Goal: Task Accomplishment & Management: Manage account settings

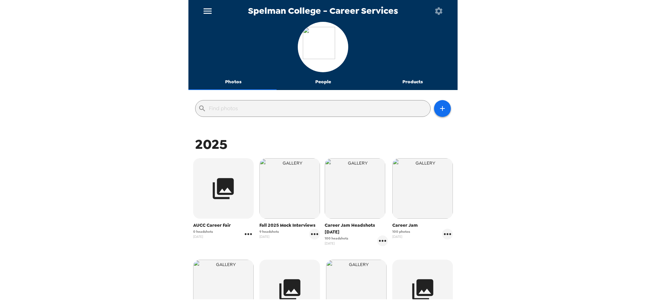
click at [247, 234] on icon "gallery menu" at bounding box center [248, 234] width 7 height 2
click at [257, 247] on div at bounding box center [254, 249] width 12 height 8
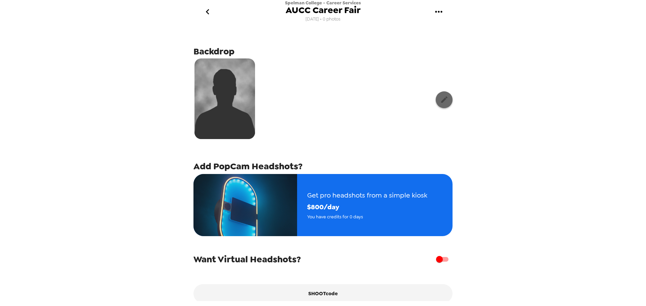
click at [440, 101] on icon "button" at bounding box center [444, 100] width 8 height 8
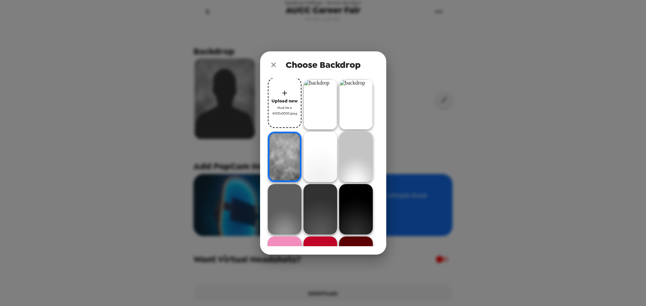
click at [280, 110] on span "Must be a 4000x5000 jpeg" at bounding box center [284, 111] width 27 height 12
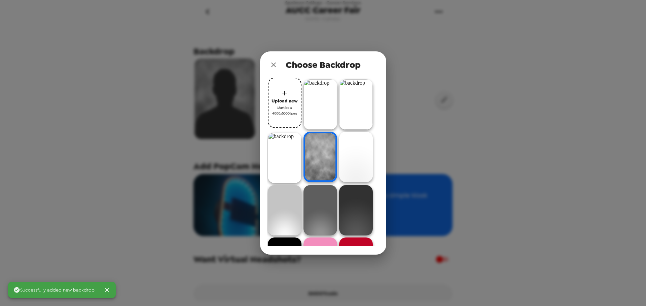
click at [285, 105] on span "Upload new" at bounding box center [284, 101] width 26 height 8
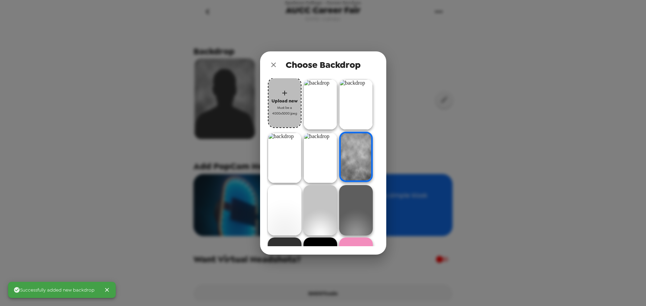
click at [285, 108] on span "Must be a 4000x5000 jpeg" at bounding box center [284, 111] width 27 height 12
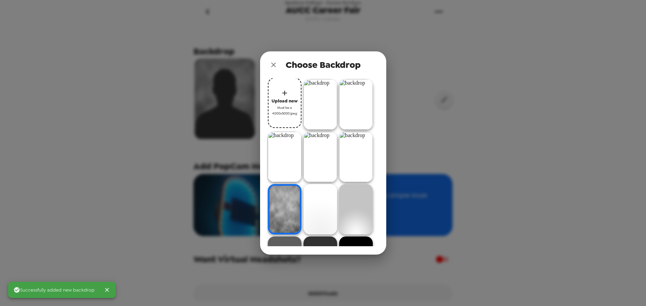
click at [276, 111] on span "Must be a 4000x5000 jpeg" at bounding box center [284, 111] width 27 height 12
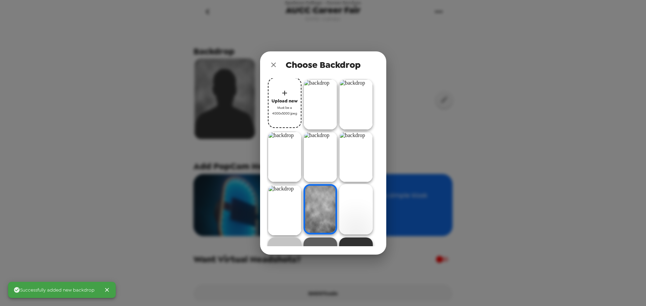
click at [425, 74] on div "Choose Backdrop Upload new Must be a 4000x5000 jpeg" at bounding box center [323, 153] width 646 height 306
click at [277, 62] on button "close" at bounding box center [273, 64] width 13 height 13
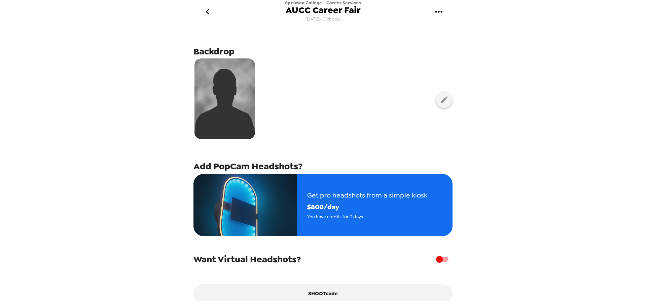
click at [206, 12] on icon "go back" at bounding box center [206, 11] width 3 height 5
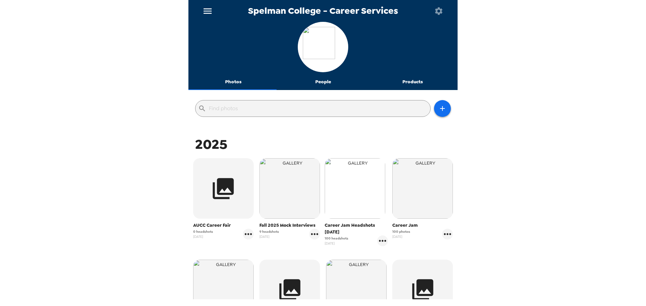
scroll to position [34, 0]
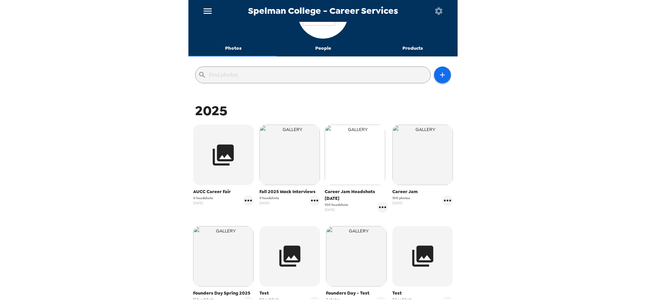
click at [363, 181] on img "button" at bounding box center [355, 155] width 61 height 61
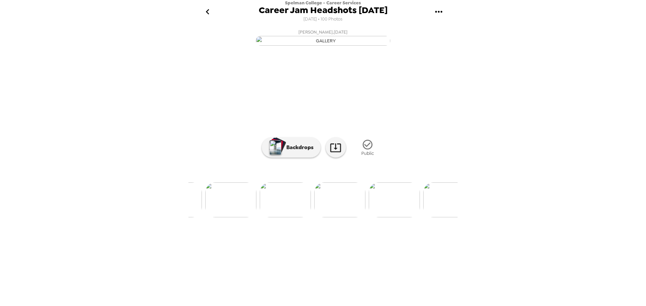
scroll to position [0, 269]
click at [310, 152] on p "Backdrops" at bounding box center [298, 148] width 31 height 8
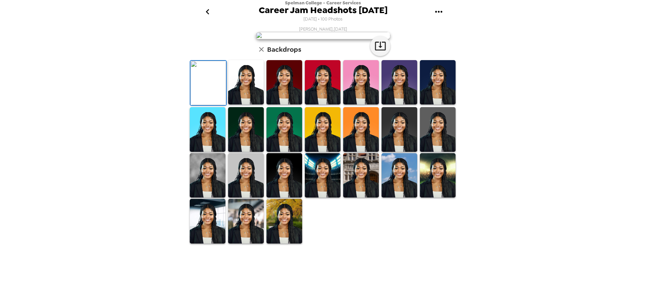
scroll to position [0, 0]
click at [205, 10] on icon "go back" at bounding box center [207, 11] width 11 height 11
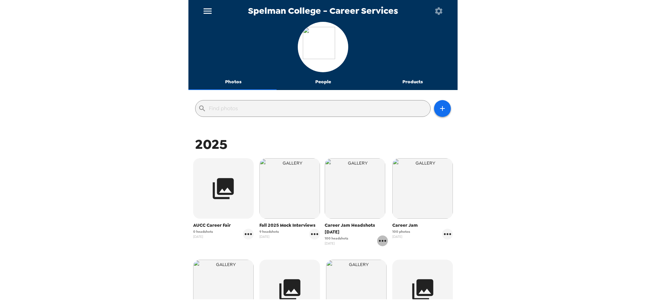
click at [378, 240] on icon "gallery menu" at bounding box center [382, 241] width 11 height 11
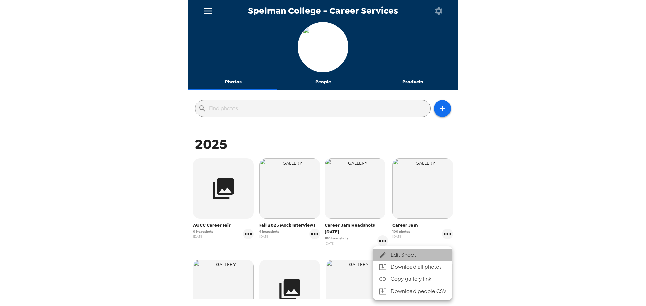
click at [387, 254] on div at bounding box center [384, 255] width 12 height 8
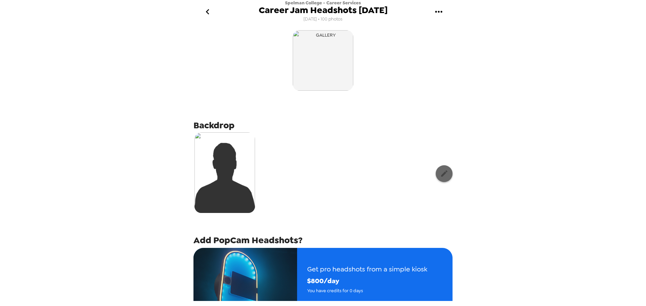
click at [442, 174] on icon "button" at bounding box center [444, 174] width 8 height 8
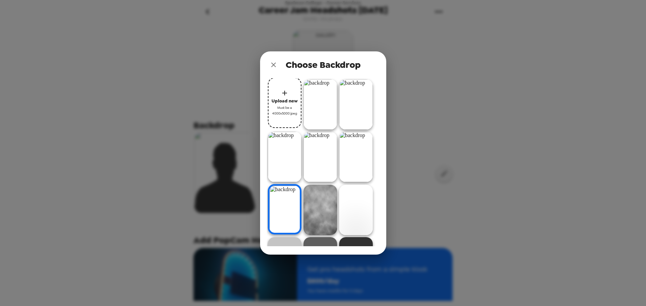
click at [320, 108] on img at bounding box center [320, 104] width 34 height 50
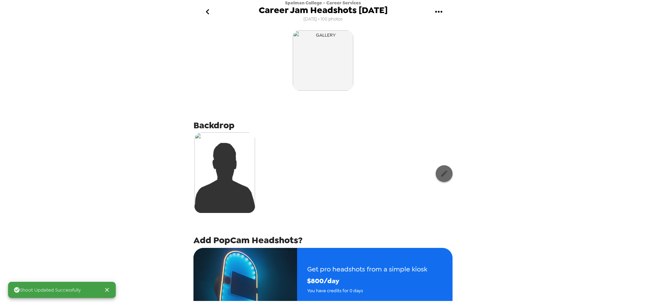
click at [436, 177] on button "button" at bounding box center [444, 173] width 17 height 17
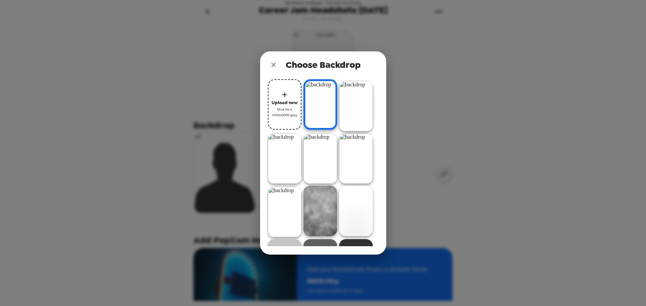
click at [351, 106] on img at bounding box center [356, 106] width 34 height 50
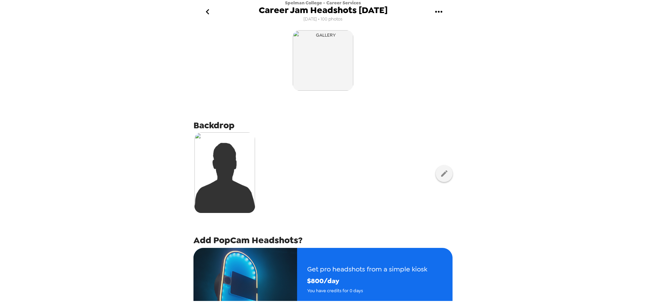
click at [206, 10] on icon "go back" at bounding box center [207, 11] width 11 height 11
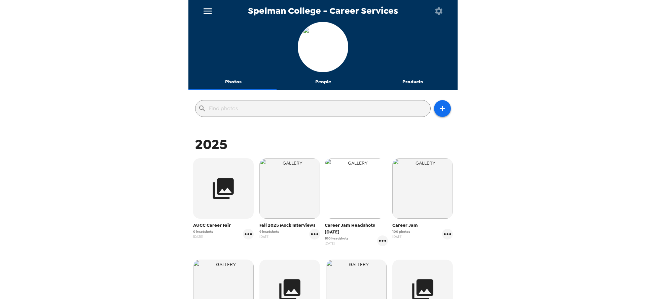
click at [361, 201] on img "button" at bounding box center [355, 188] width 61 height 61
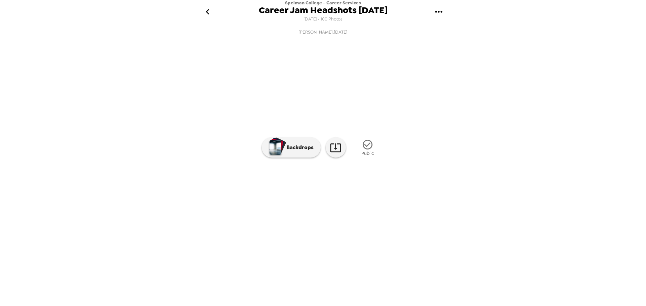
click at [392, 218] on img at bounding box center [398, 200] width 51 height 35
click at [287, 152] on p "Backdrops" at bounding box center [298, 148] width 31 height 8
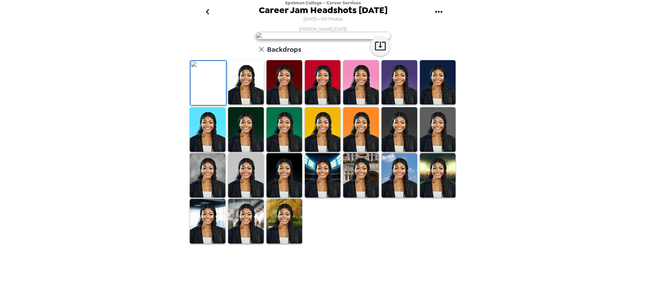
scroll to position [0, 0]
click at [258, 53] on icon "button" at bounding box center [261, 49] width 8 height 8
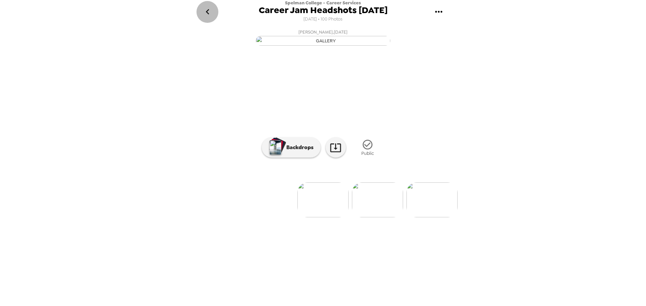
click at [212, 10] on icon "go back" at bounding box center [207, 11] width 11 height 11
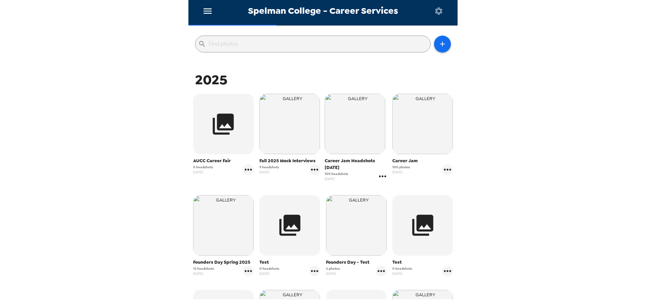
scroll to position [67, 0]
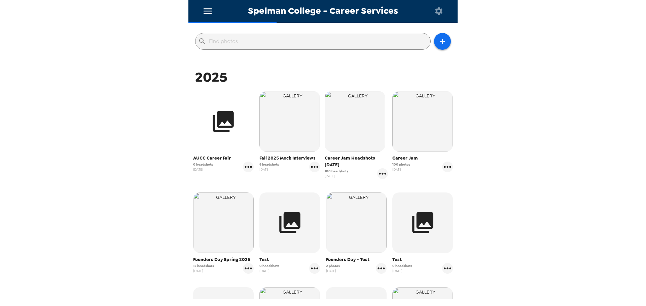
click at [215, 132] on icon "button" at bounding box center [223, 121] width 21 height 21
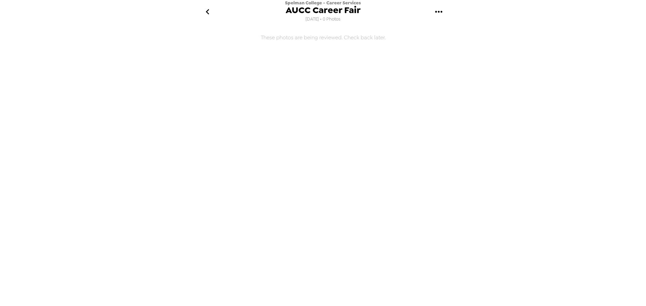
click at [208, 9] on icon "go back" at bounding box center [207, 11] width 11 height 11
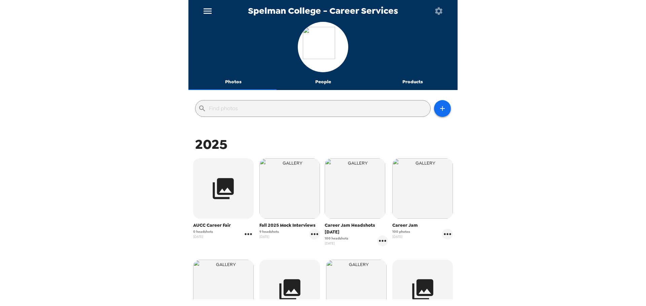
click at [247, 235] on icon "gallery menu" at bounding box center [248, 234] width 11 height 11
click at [270, 246] on span "Edit Shoot" at bounding box center [288, 249] width 56 height 8
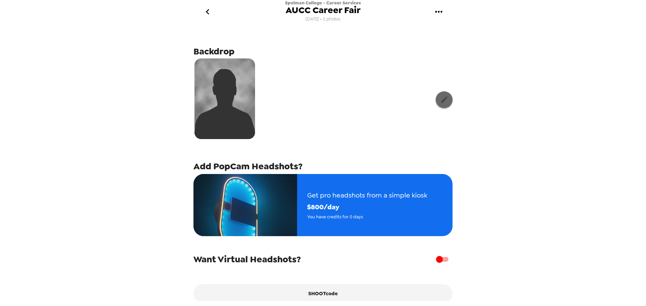
click at [440, 101] on icon "button" at bounding box center [444, 100] width 8 height 8
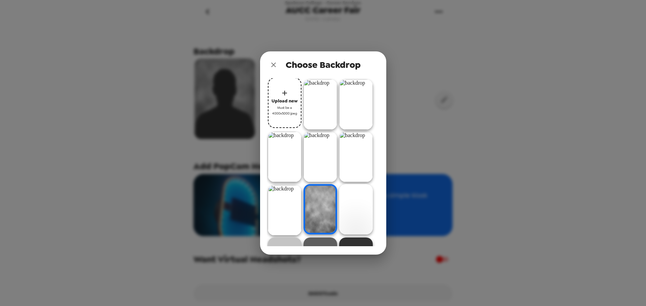
click at [328, 107] on img at bounding box center [320, 104] width 34 height 50
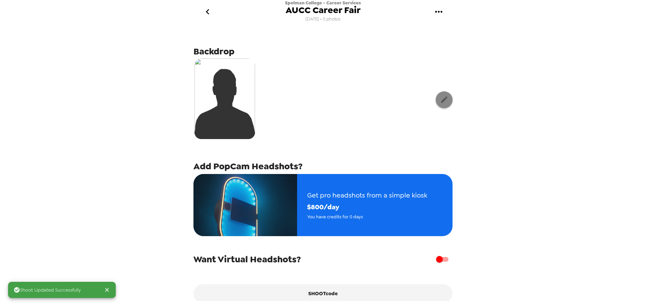
click at [438, 104] on button "button" at bounding box center [444, 99] width 17 height 17
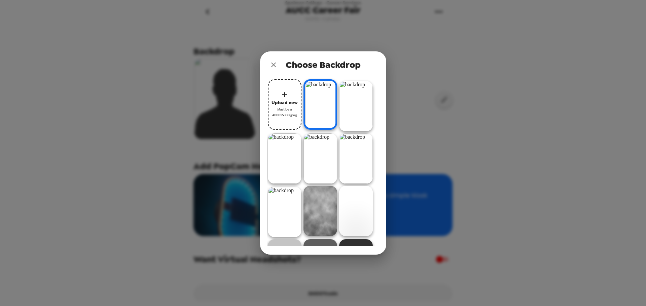
click at [325, 159] on img at bounding box center [320, 159] width 34 height 50
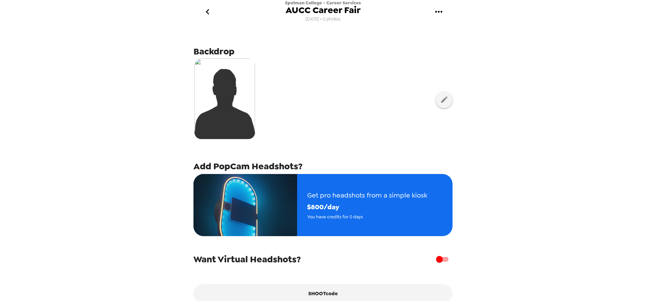
click at [437, 11] on icon "gallery menu" at bounding box center [438, 11] width 11 height 11
click at [358, 62] on div at bounding box center [323, 153] width 646 height 306
click at [441, 100] on icon "button" at bounding box center [444, 100] width 6 height 6
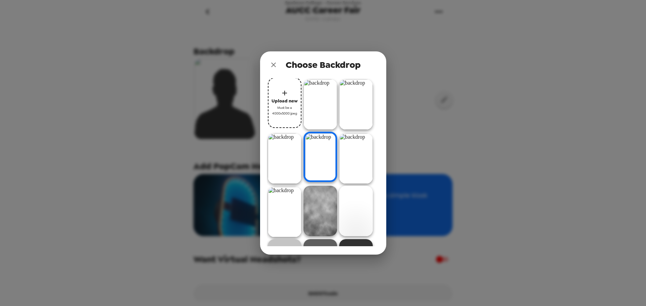
click at [297, 166] on img at bounding box center [285, 159] width 34 height 50
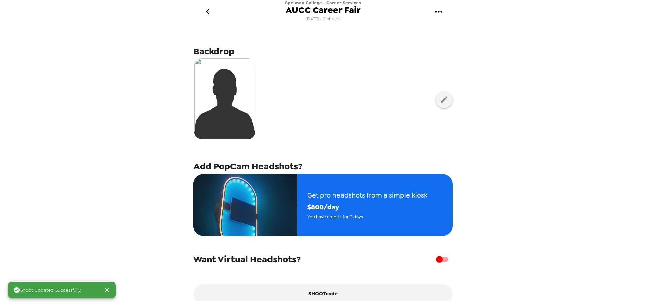
click at [208, 13] on icon "go back" at bounding box center [206, 11] width 3 height 5
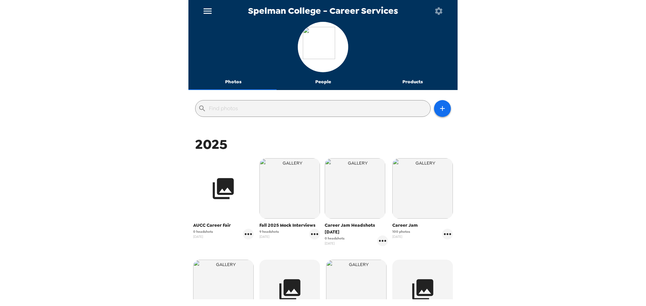
click at [237, 206] on button "button" at bounding box center [223, 188] width 61 height 61
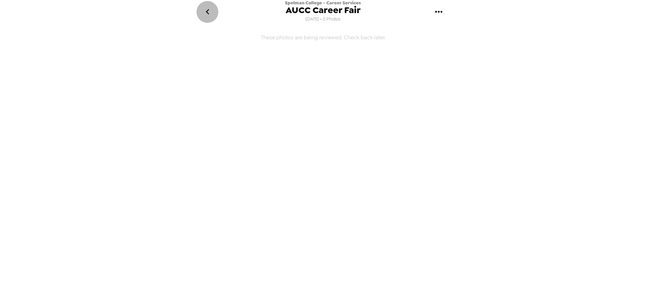
click at [204, 7] on icon "go back" at bounding box center [207, 11] width 11 height 11
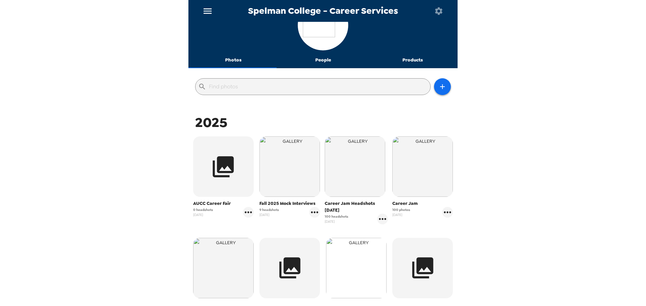
scroll to position [34, 0]
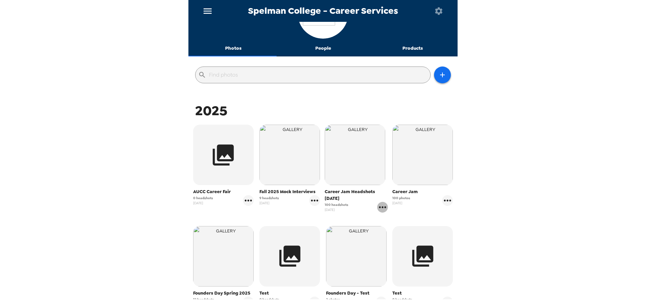
click at [379, 206] on icon "gallery menu" at bounding box center [382, 207] width 11 height 11
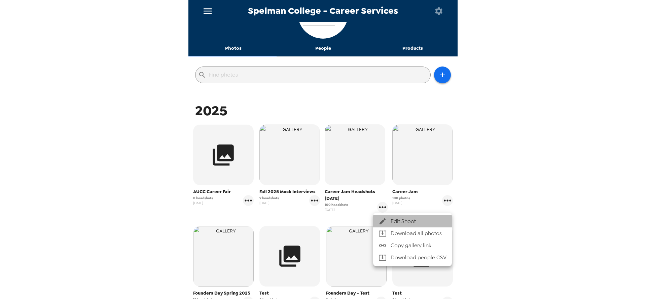
click at [399, 220] on span "Edit Shoot" at bounding box center [418, 222] width 56 height 8
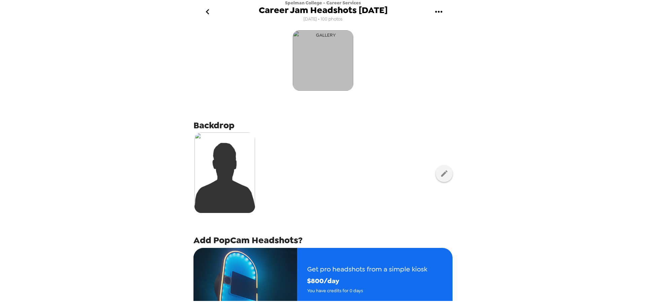
click at [336, 74] on img "button" at bounding box center [323, 60] width 61 height 61
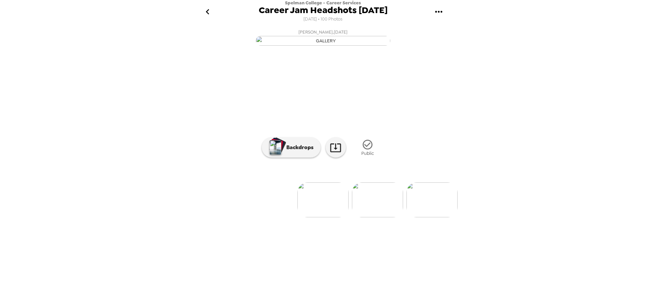
click at [379, 218] on img at bounding box center [377, 200] width 51 height 35
click at [306, 152] on p "Backdrops" at bounding box center [298, 148] width 31 height 8
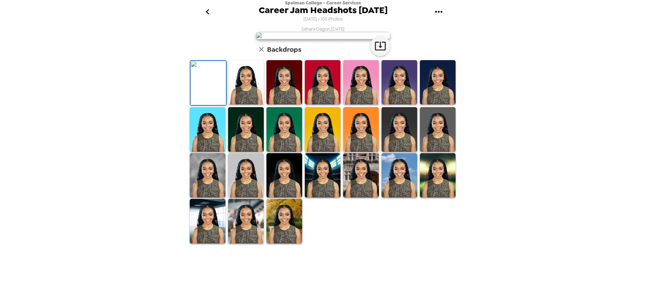
scroll to position [98, 0]
click at [436, 11] on icon "gallery menu" at bounding box center [438, 11] width 11 height 11
click at [206, 8] on div at bounding box center [323, 153] width 646 height 306
click at [203, 6] on button "go back" at bounding box center [207, 12] width 22 height 22
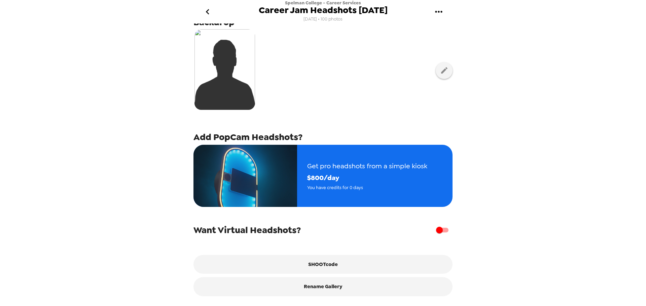
scroll to position [107, 0]
click at [210, 6] on button "go back" at bounding box center [207, 12] width 22 height 22
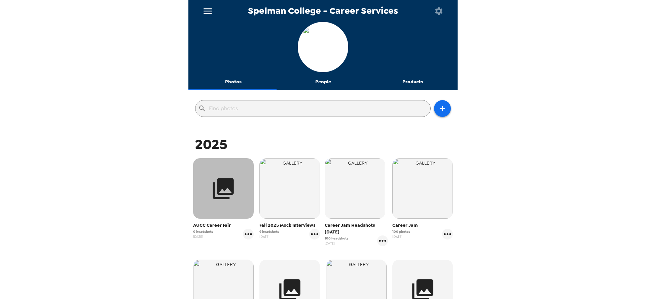
click at [230, 189] on icon "button" at bounding box center [223, 188] width 21 height 21
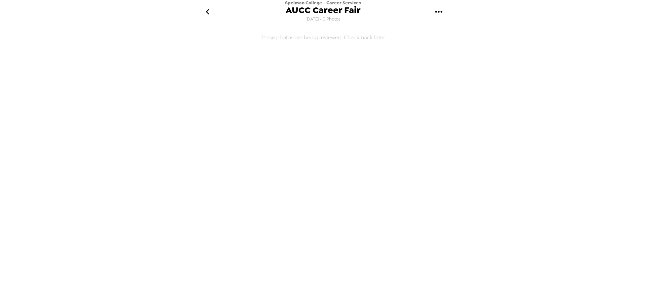
click at [441, 12] on icon "gallery menu" at bounding box center [438, 12] width 7 height 2
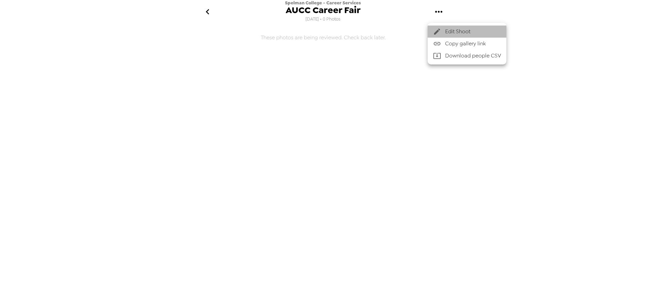
click at [441, 27] on li "Edit Shoot" at bounding box center [466, 32] width 79 height 12
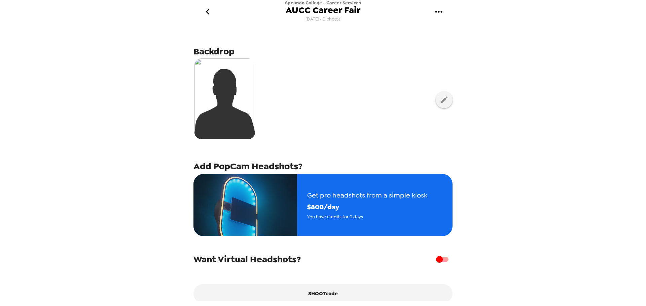
click at [204, 95] on img at bounding box center [224, 99] width 61 height 81
click at [441, 88] on div at bounding box center [322, 100] width 259 height 84
click at [436, 97] on button "button" at bounding box center [444, 99] width 17 height 17
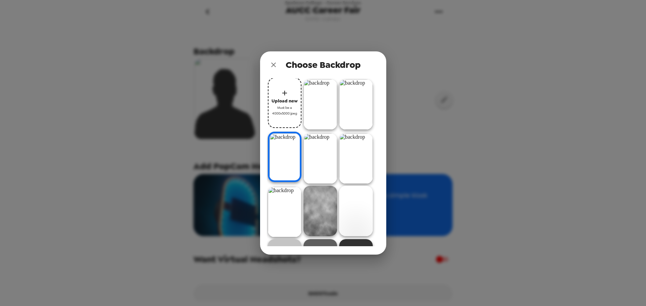
click at [313, 198] on img at bounding box center [320, 211] width 34 height 50
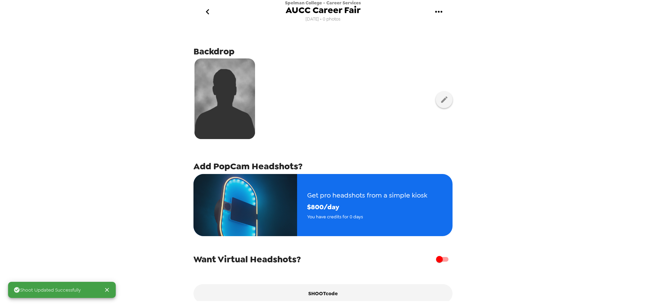
click at [208, 11] on icon "go back" at bounding box center [206, 11] width 3 height 5
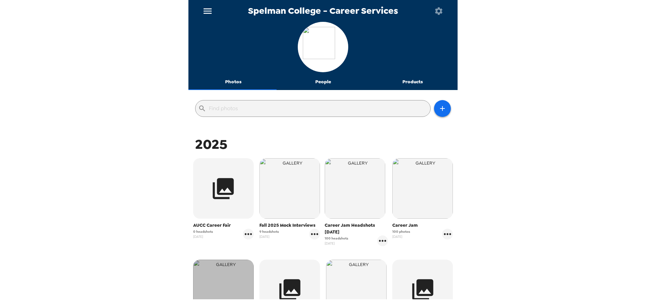
click at [219, 282] on img "button" at bounding box center [223, 290] width 61 height 61
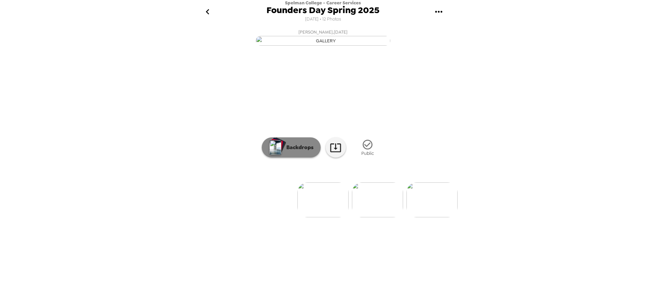
click at [301, 152] on p "Backdrops" at bounding box center [298, 148] width 31 height 8
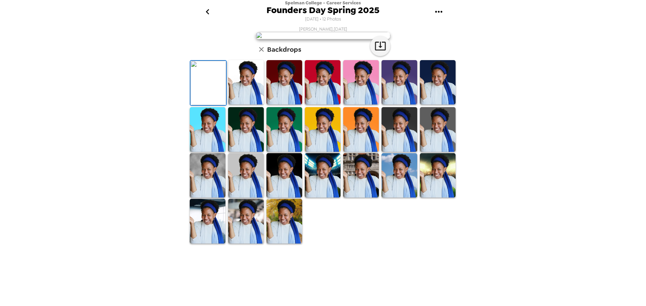
click at [210, 9] on icon "go back" at bounding box center [207, 11] width 11 height 11
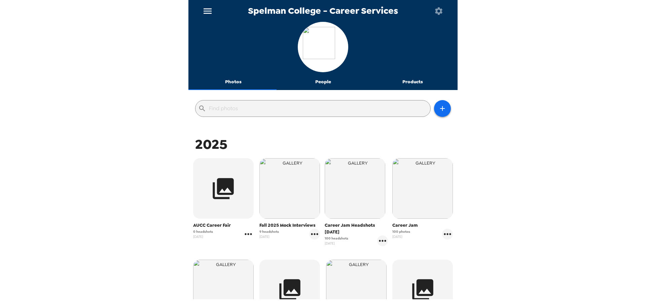
click at [244, 236] on icon "gallery menu" at bounding box center [248, 234] width 11 height 11
click at [283, 249] on span "Edit Shoot" at bounding box center [288, 249] width 56 height 8
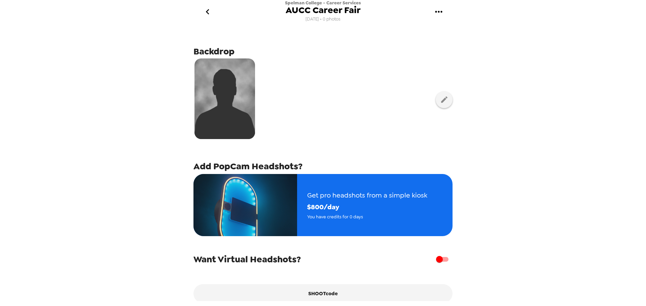
click at [280, 80] on div at bounding box center [322, 100] width 259 height 84
click at [206, 80] on img at bounding box center [224, 99] width 61 height 81
click at [264, 112] on div at bounding box center [322, 100] width 259 height 84
click at [436, 15] on icon "gallery menu" at bounding box center [438, 11] width 11 height 11
click at [365, 58] on div at bounding box center [323, 153] width 646 height 306
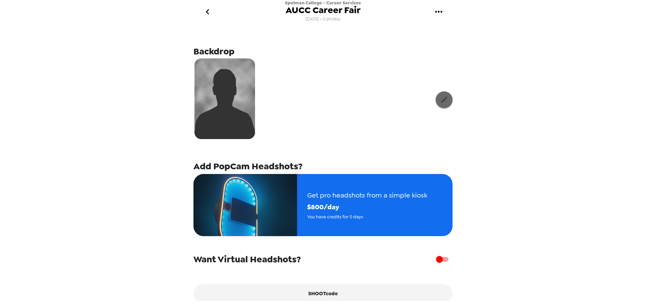
click at [442, 104] on button "button" at bounding box center [444, 99] width 17 height 17
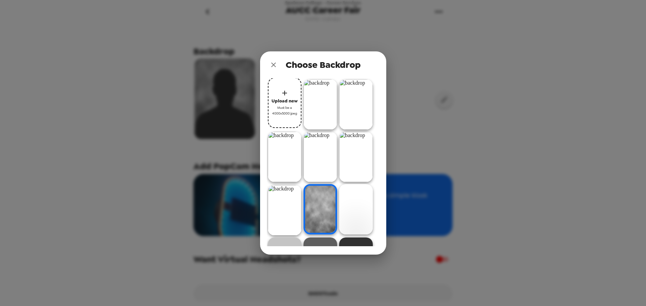
click at [278, 167] on img at bounding box center [285, 157] width 34 height 50
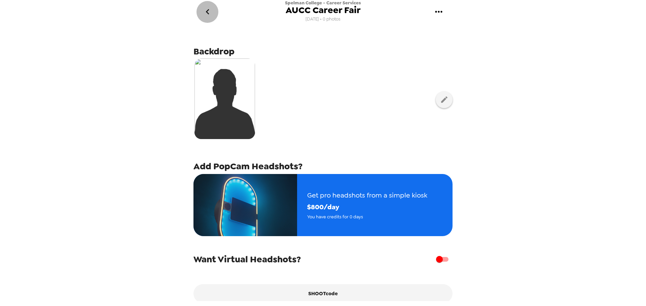
click at [209, 13] on icon "go back" at bounding box center [207, 11] width 11 height 11
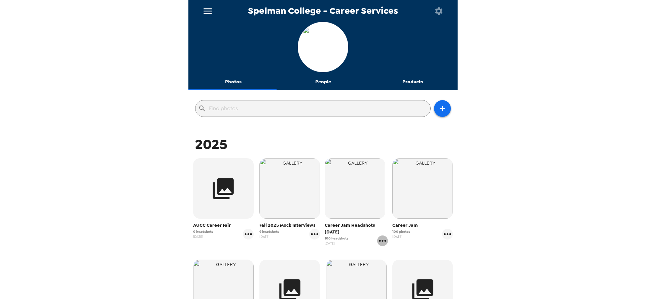
click at [378, 239] on icon "gallery menu" at bounding box center [382, 241] width 11 height 11
click at [396, 254] on span "Edit Shoot" at bounding box center [418, 255] width 56 height 8
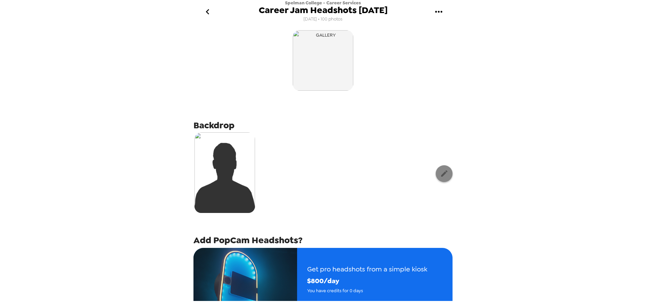
click at [440, 178] on icon "button" at bounding box center [444, 174] width 8 height 8
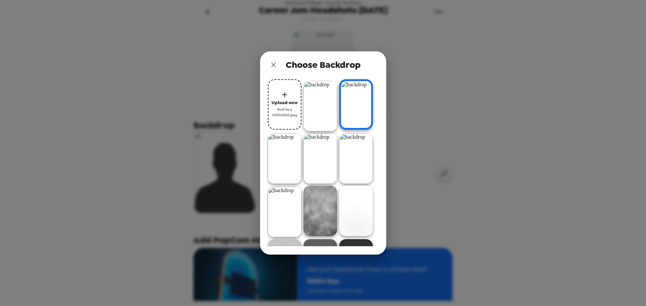
click at [276, 65] on icon "close" at bounding box center [273, 65] width 8 height 8
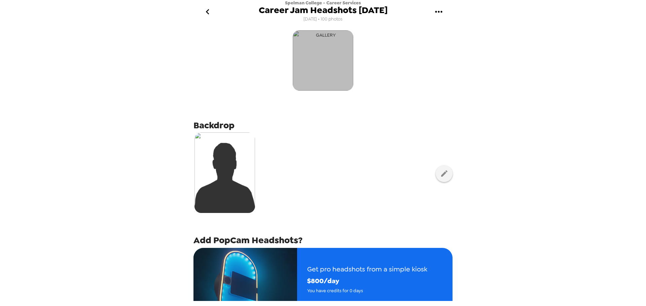
click at [328, 72] on img "button" at bounding box center [323, 60] width 61 height 61
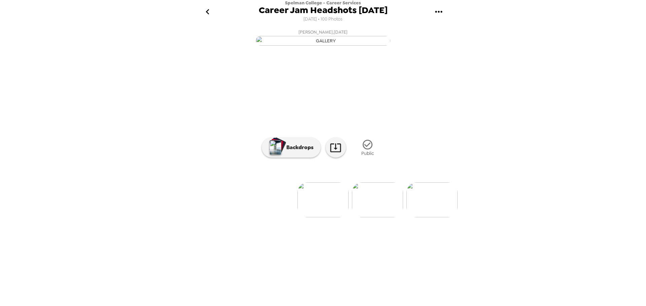
click at [391, 218] on img at bounding box center [377, 200] width 51 height 35
click at [293, 152] on p "Backdrops" at bounding box center [298, 148] width 31 height 8
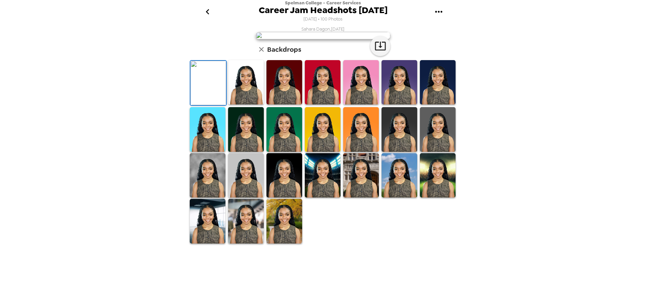
scroll to position [98, 0]
click at [202, 198] on img at bounding box center [208, 175] width 36 height 45
